Goal: Transaction & Acquisition: Purchase product/service

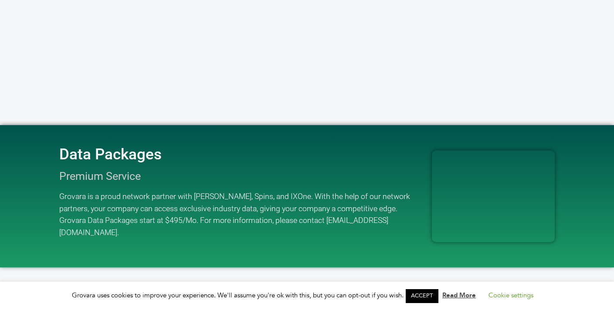
scroll to position [1081, 0]
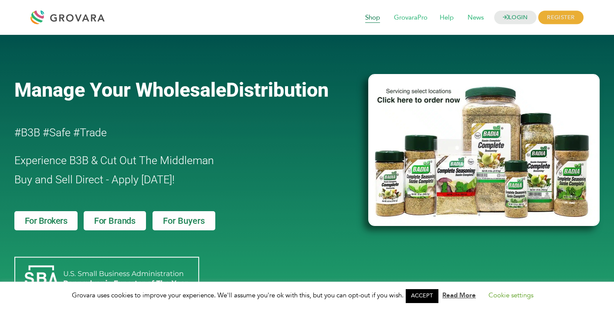
click at [363, 21] on span "Shop" at bounding box center [372, 18] width 27 height 17
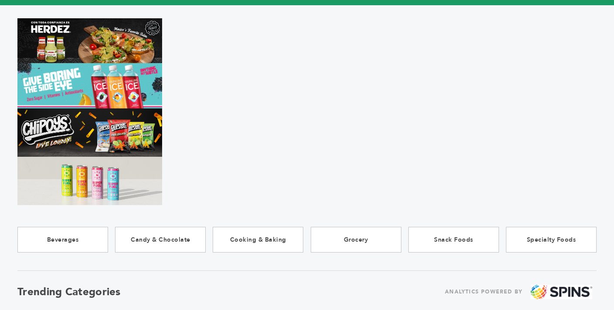
scroll to position [87, 0]
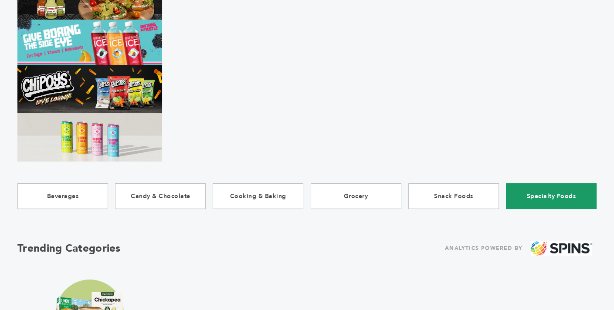
click at [543, 196] on link "Specialty Foods" at bounding box center [551, 196] width 91 height 26
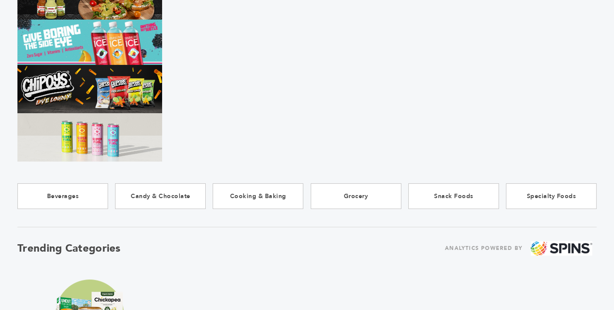
scroll to position [0, 0]
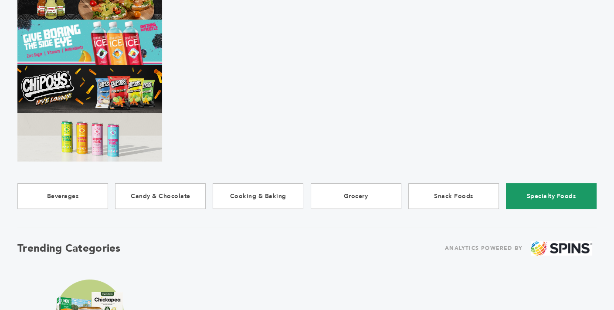
click at [556, 196] on link "Specialty Foods" at bounding box center [551, 196] width 91 height 26
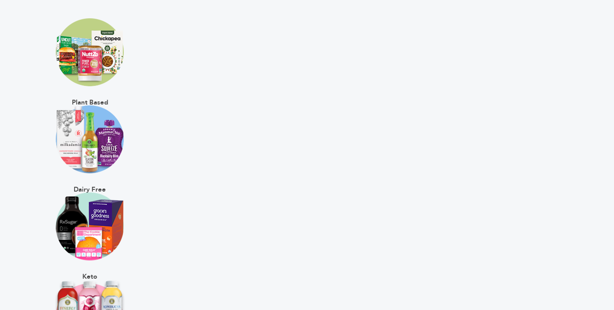
scroll to position [392, 0]
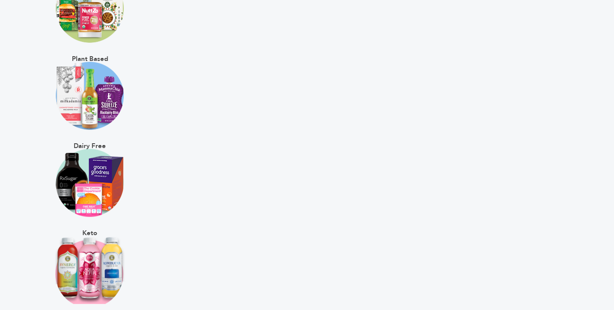
click at [93, 62] on img at bounding box center [90, 96] width 68 height 68
click at [92, 65] on img at bounding box center [90, 96] width 68 height 68
click at [98, 100] on img at bounding box center [90, 96] width 68 height 68
click at [95, 175] on img at bounding box center [90, 183] width 68 height 68
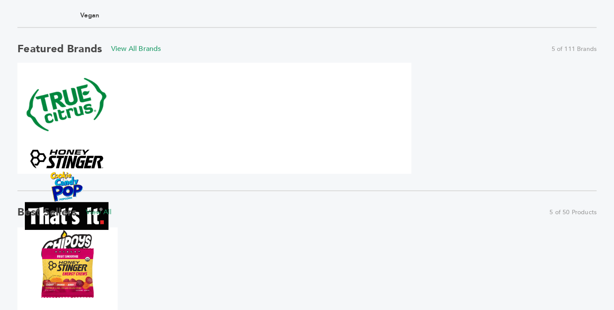
scroll to position [610, 0]
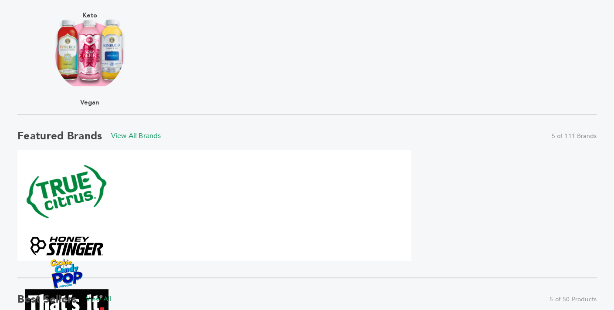
click at [74, 181] on img at bounding box center [67, 192] width 84 height 84
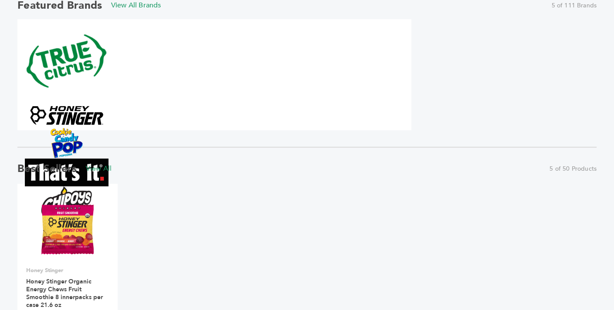
scroll to position [828, 0]
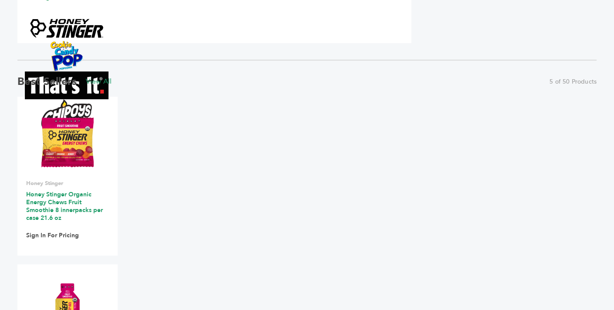
click at [54, 199] on link "Honey Stinger Organic Energy Chews Fruit Smoothie 8 innerpacks per case 21.6 oz" at bounding box center [64, 206] width 77 height 32
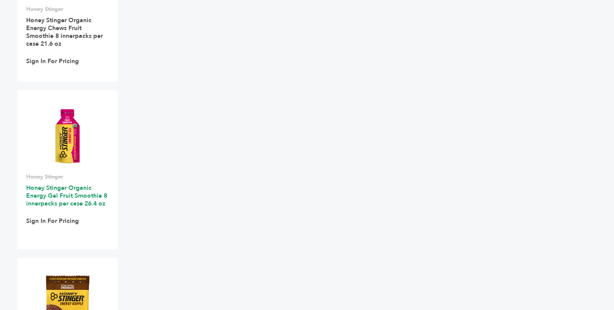
scroll to position [1046, 0]
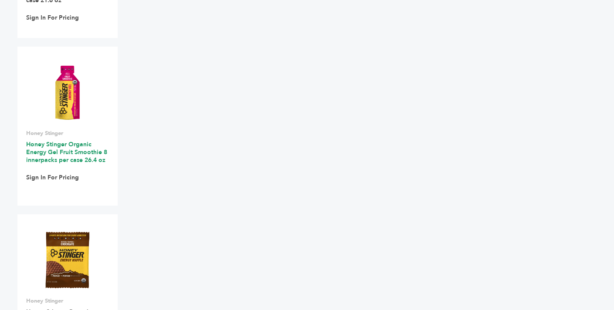
click at [60, 149] on link "Honey Stinger Organic Energy Gel Fruit Smoothie 8 innerpacks per case 26.4 oz" at bounding box center [66, 152] width 81 height 24
click at [63, 181] on span "Sign In For Pricing" at bounding box center [52, 178] width 53 height 17
click at [66, 177] on link "Sign In For Pricing" at bounding box center [52, 178] width 53 height 8
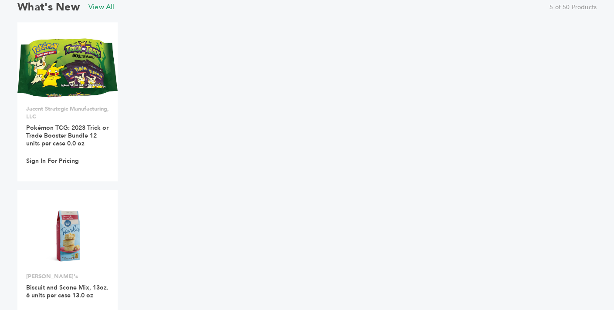
scroll to position [1656, 0]
